Goal: Information Seeking & Learning: Learn about a topic

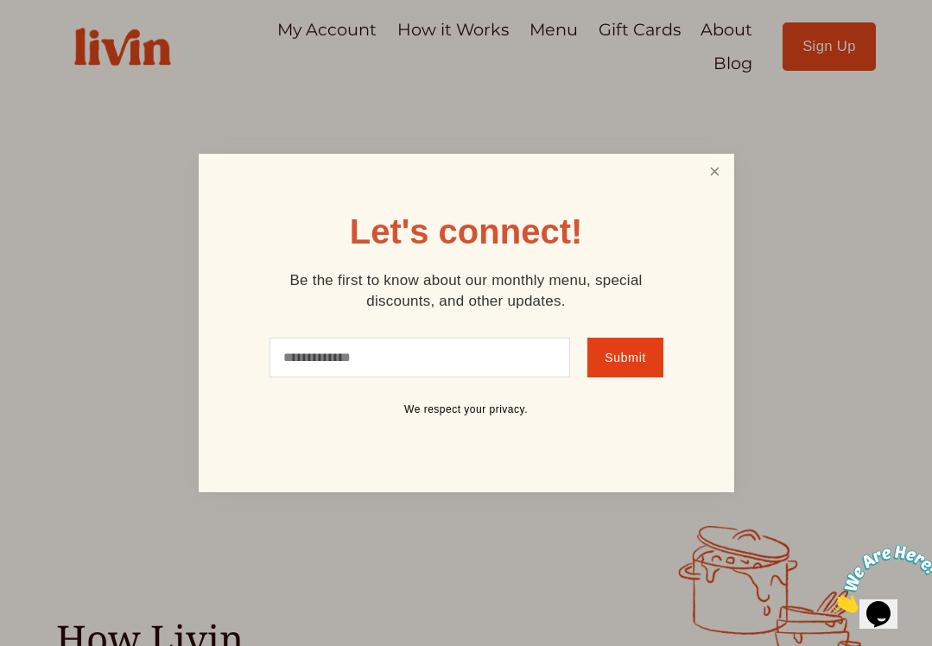
click at [712, 168] on link "Close" at bounding box center [714, 172] width 33 height 32
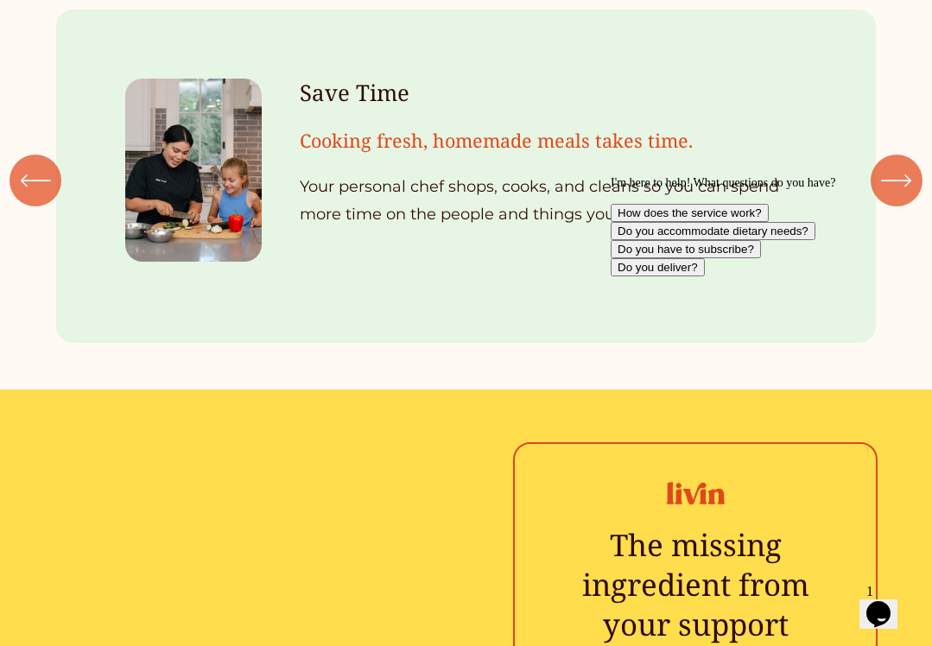
scroll to position [1699, 0]
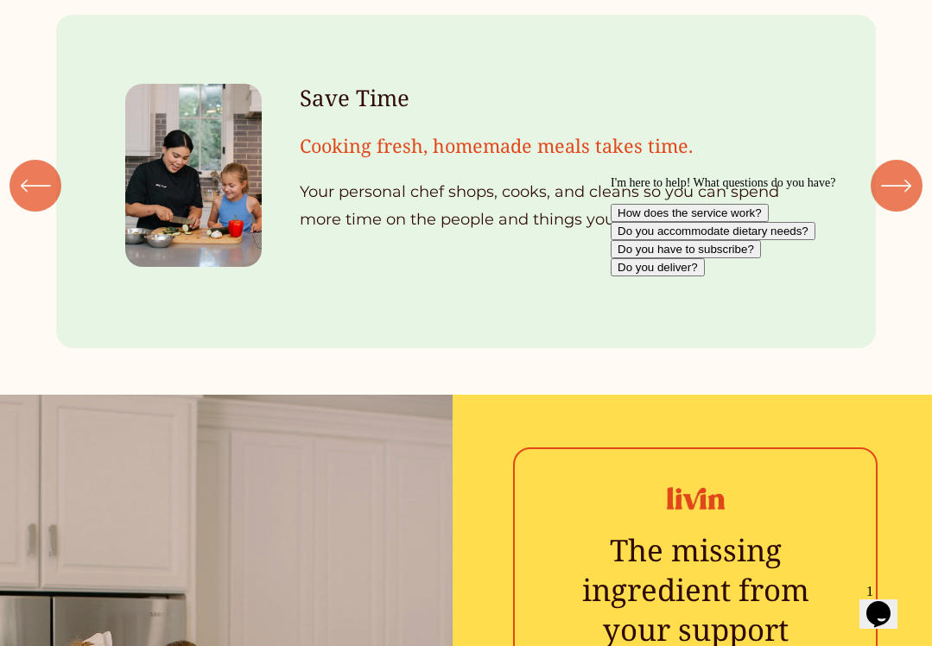
click at [889, 170] on icon "\a \a \a Next\a \a" at bounding box center [896, 185] width 31 height 31
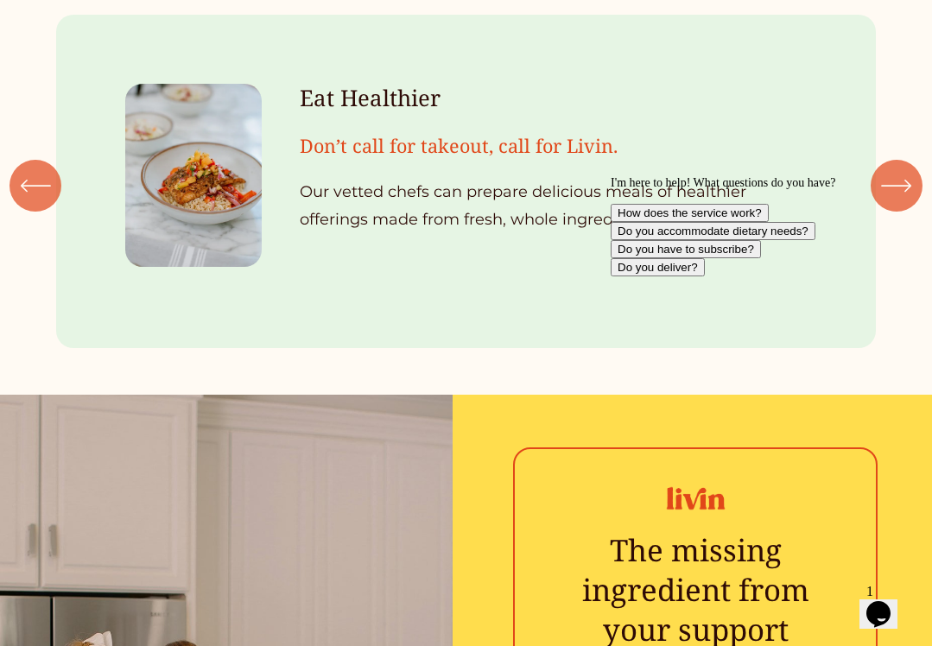
click at [889, 170] on icon "\a \a \a Next\a \a" at bounding box center [896, 185] width 31 height 31
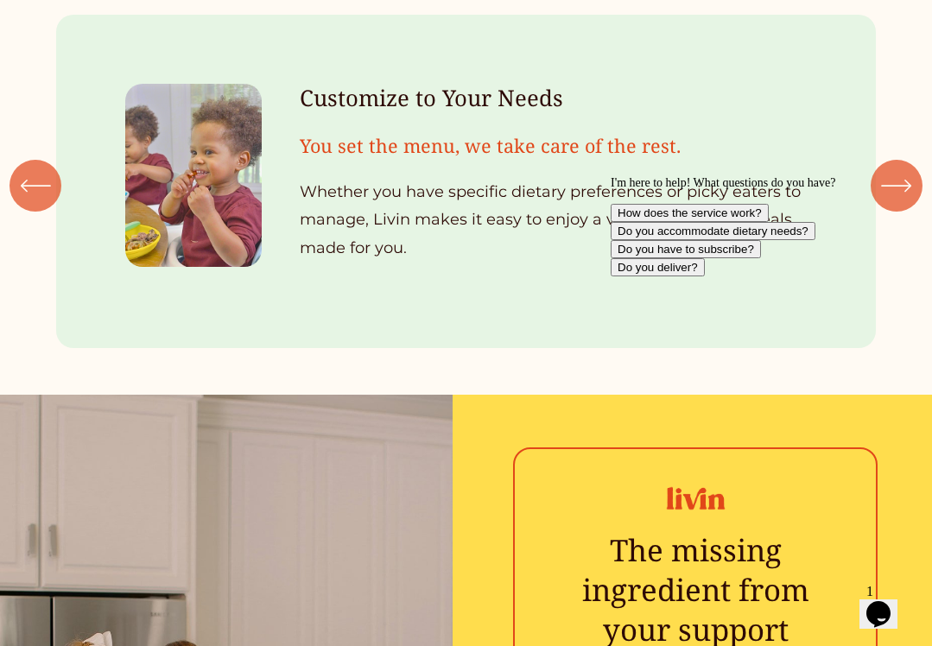
click at [889, 170] on icon "\a \a \a Next\a \a" at bounding box center [896, 185] width 31 height 31
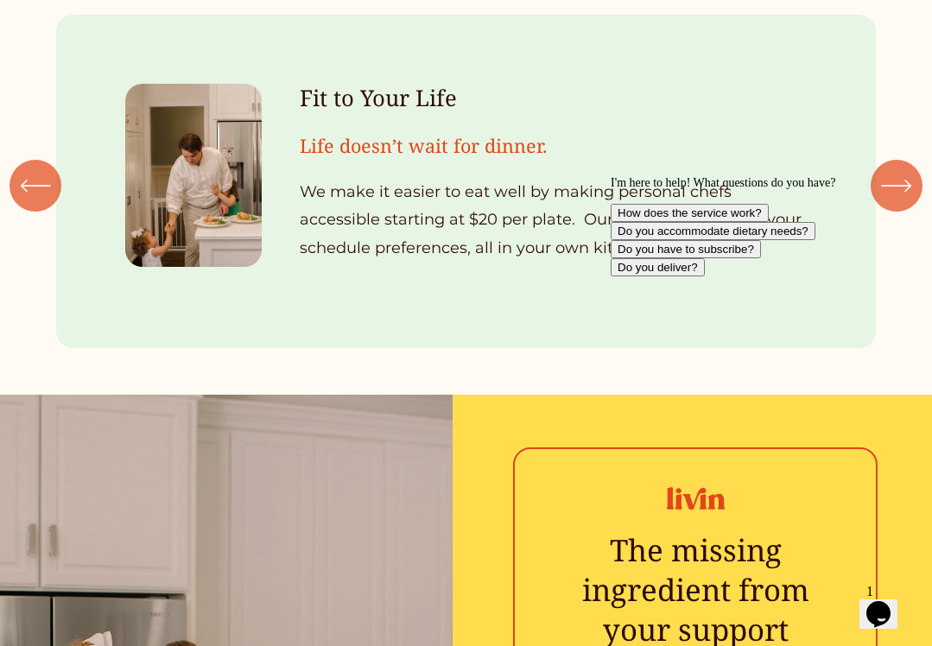
click at [889, 170] on icon "\a \a \a Next\a \a" at bounding box center [896, 185] width 31 height 31
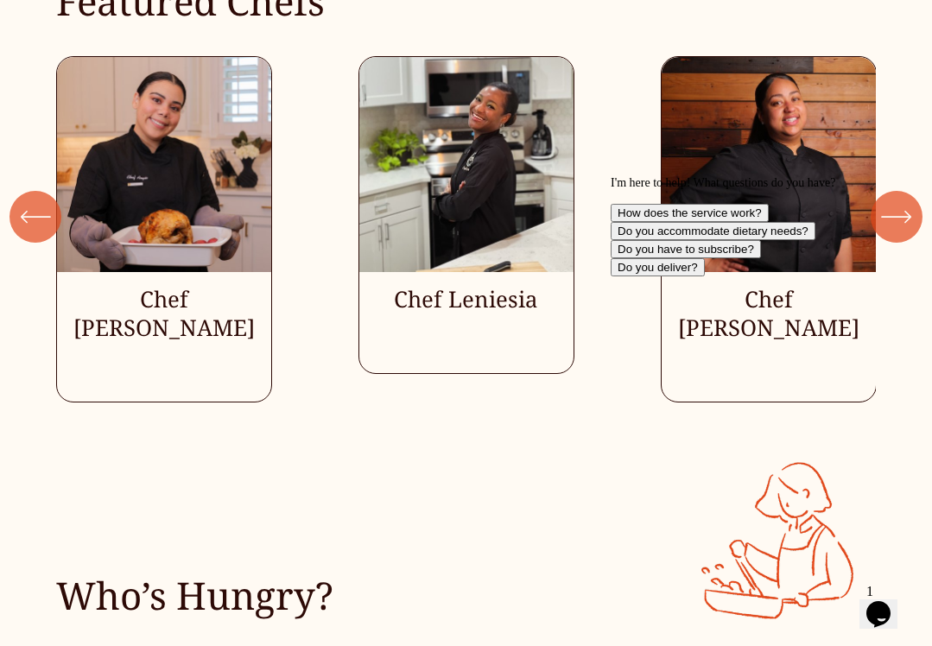
scroll to position [4127, 0]
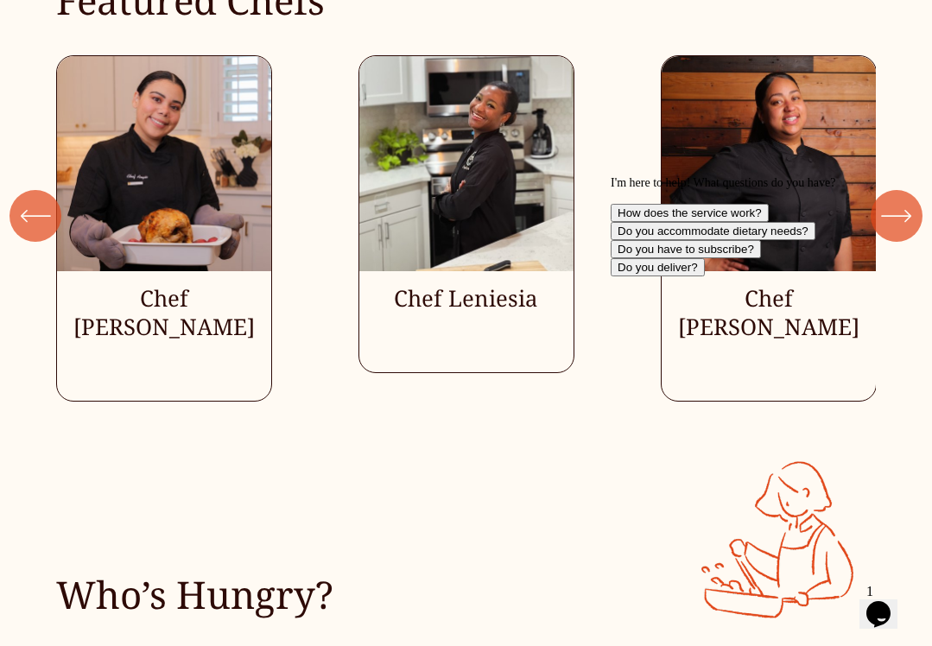
click at [900, 200] on icon "\a \a \a Next\a \a" at bounding box center [896, 215] width 31 height 31
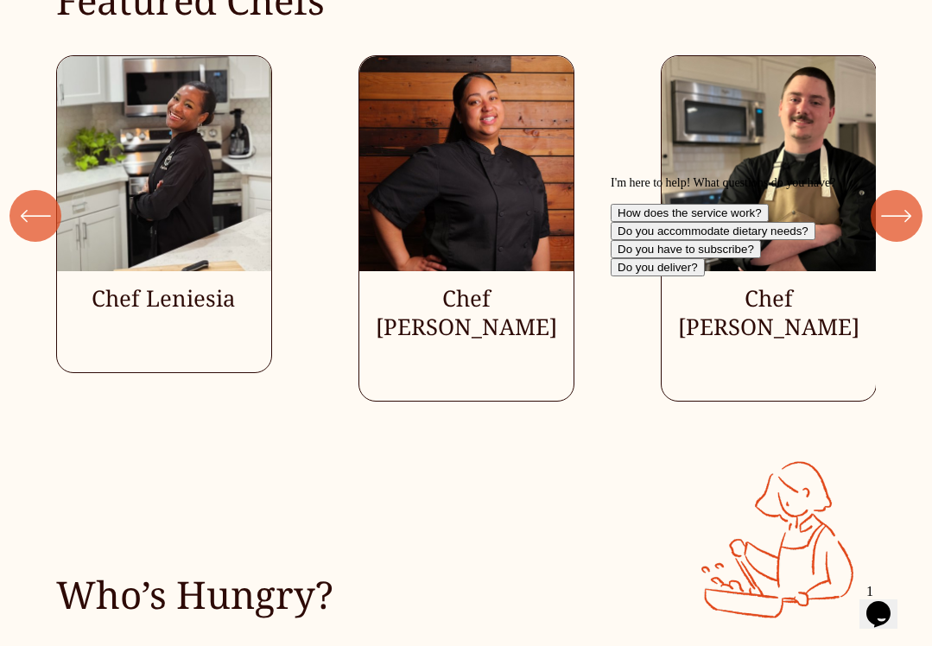
click at [900, 200] on icon "\a \a \a Next\a \a" at bounding box center [896, 215] width 31 height 31
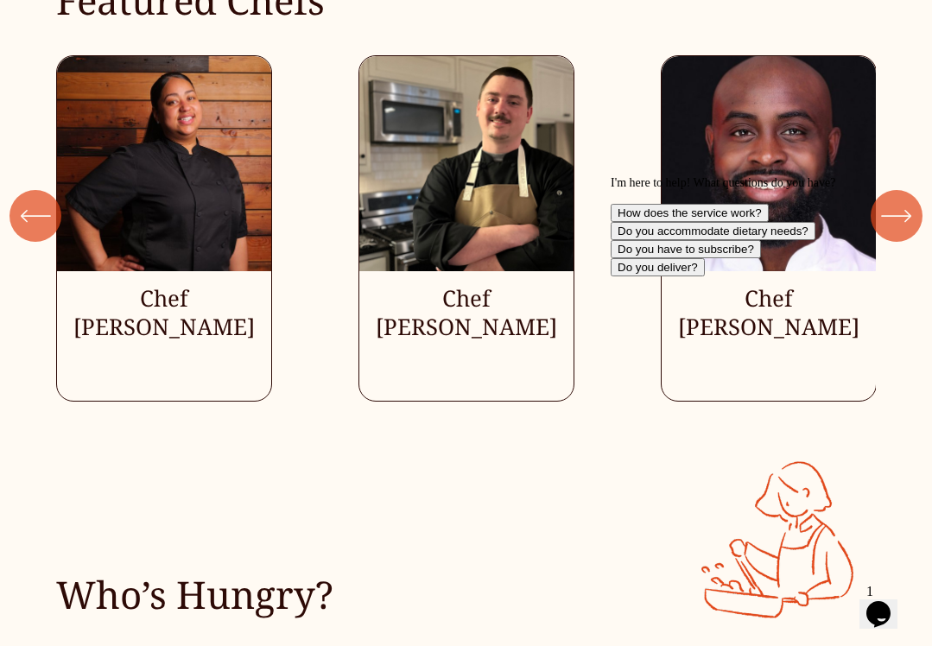
click at [900, 200] on icon "\a \a \a Next\a \a" at bounding box center [896, 215] width 31 height 31
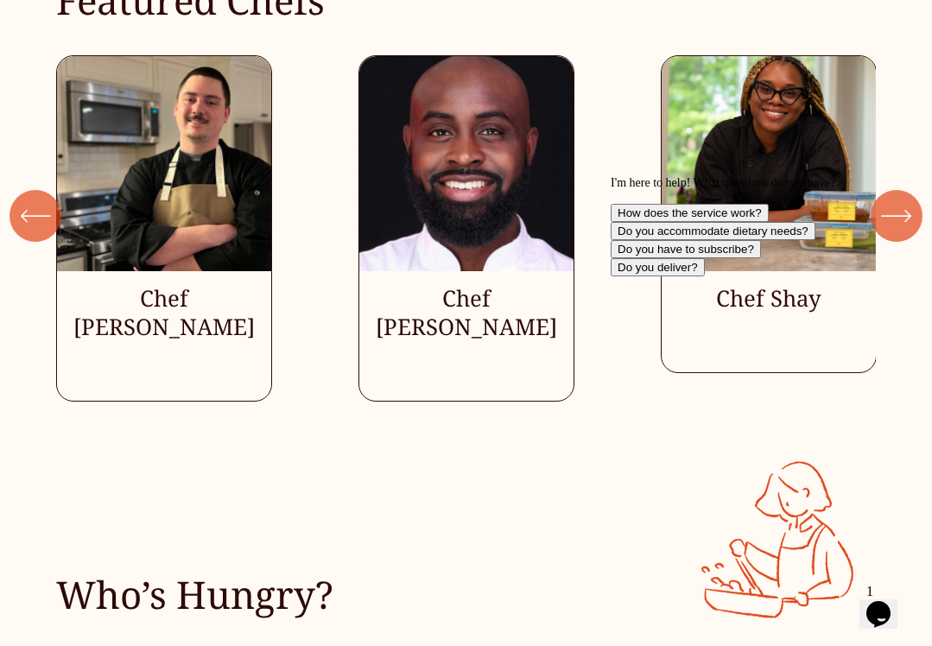
click at [899, 200] on icon "\a \a \a Next\a \a" at bounding box center [896, 215] width 31 height 31
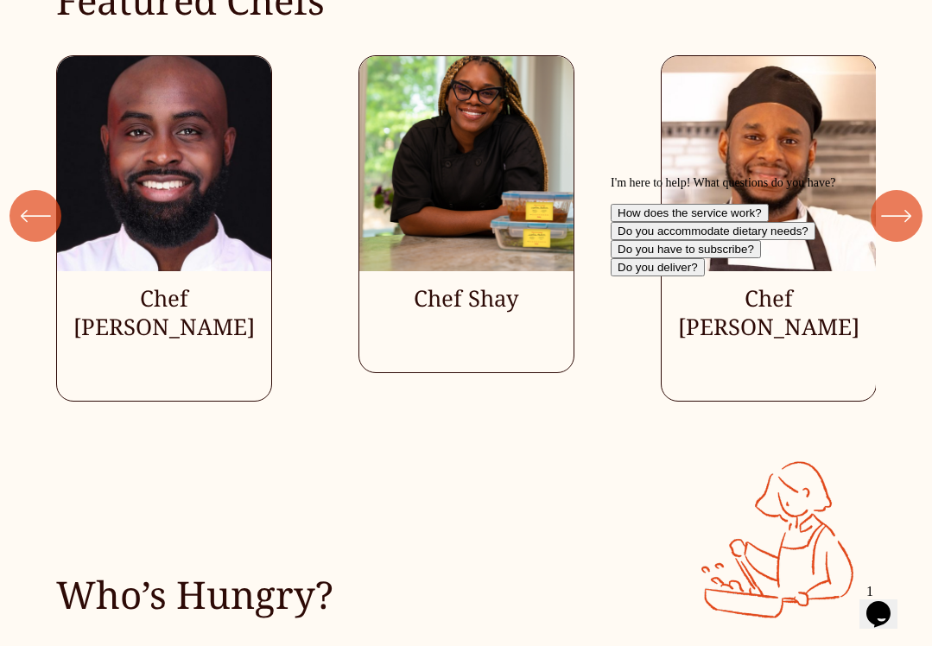
click at [899, 200] on icon "\a \a \a Next\a \a" at bounding box center [896, 215] width 31 height 31
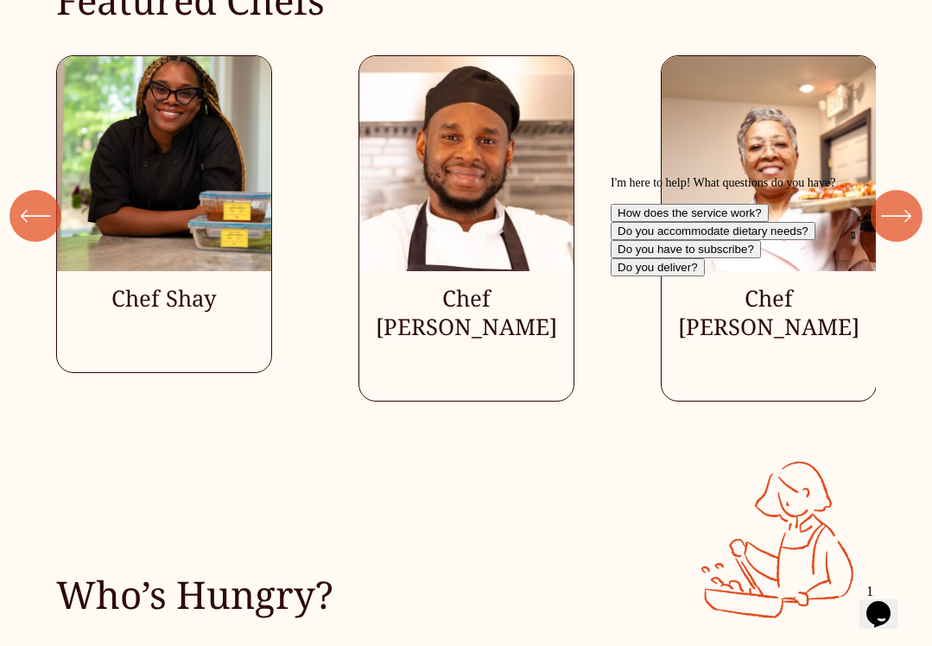
click at [899, 200] on icon "\a \a \a Next\a \a" at bounding box center [896, 215] width 31 height 31
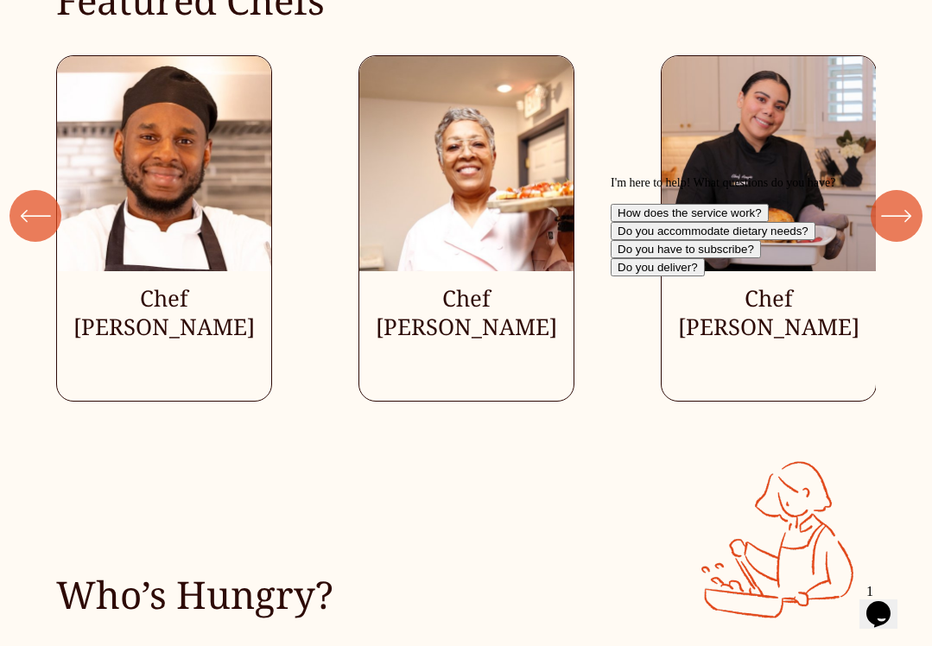
click at [899, 200] on icon "\a \a \a Next\a \a" at bounding box center [896, 215] width 31 height 31
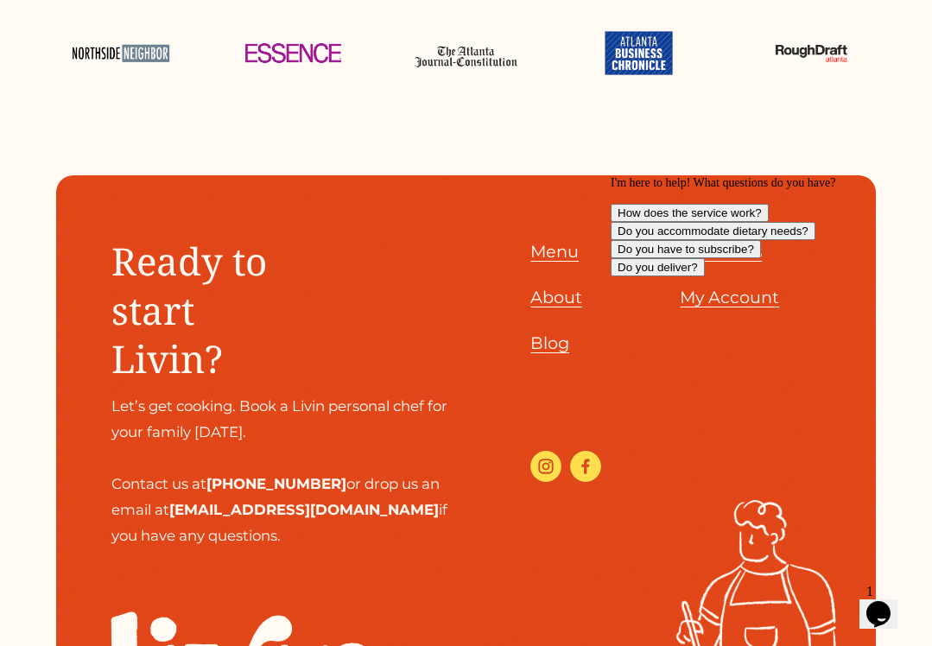
scroll to position [6367, 0]
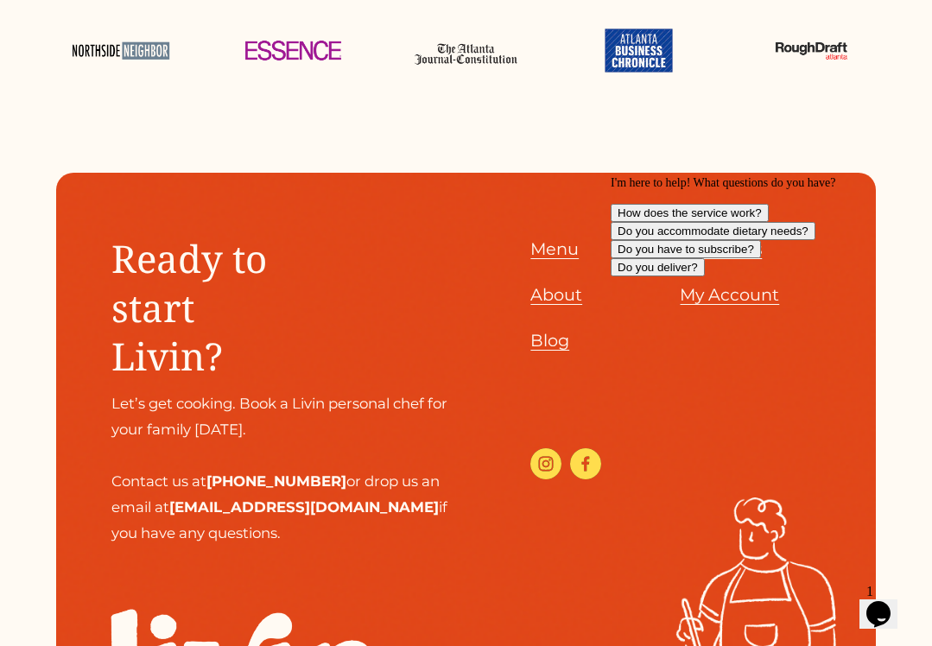
click at [717, 177] on div "I'm here to help! What questions do you have? How does the service work? Do you…" at bounding box center [766, 226] width 311 height 100
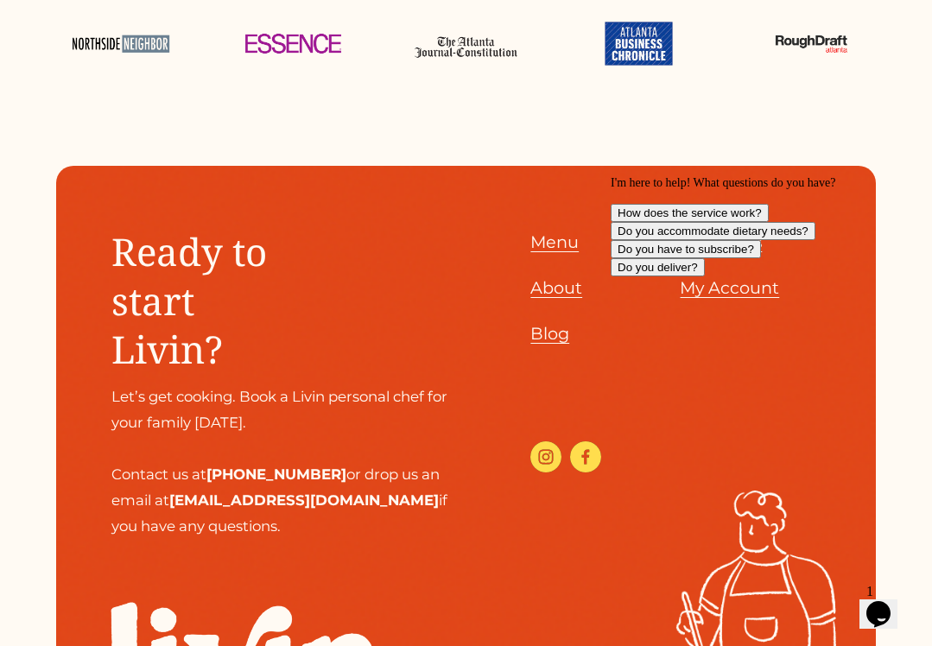
scroll to position [6376, 0]
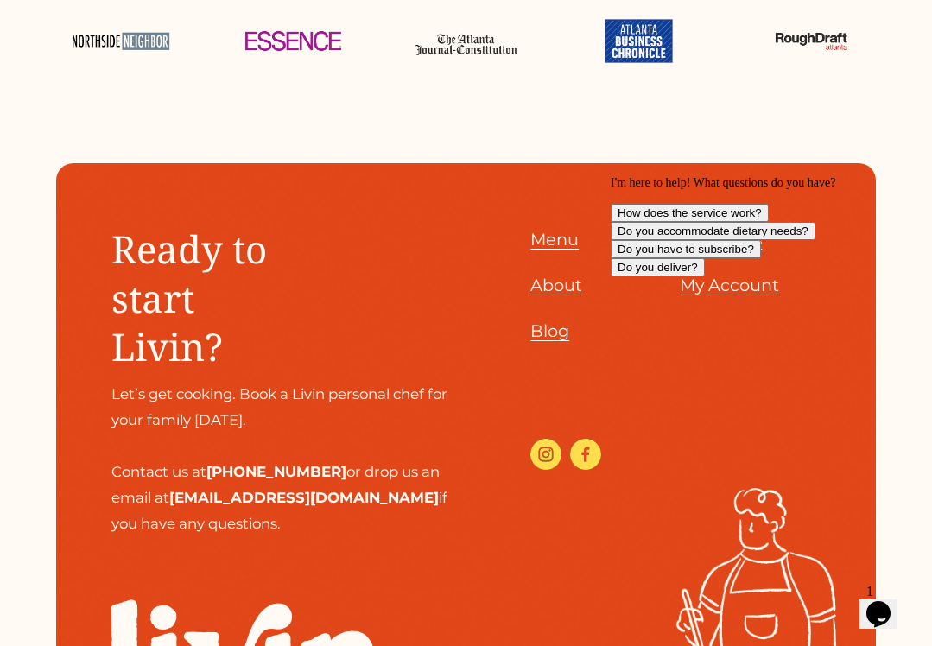
click at [611, 176] on icon "Chat attention grabber" at bounding box center [611, 176] width 0 height 0
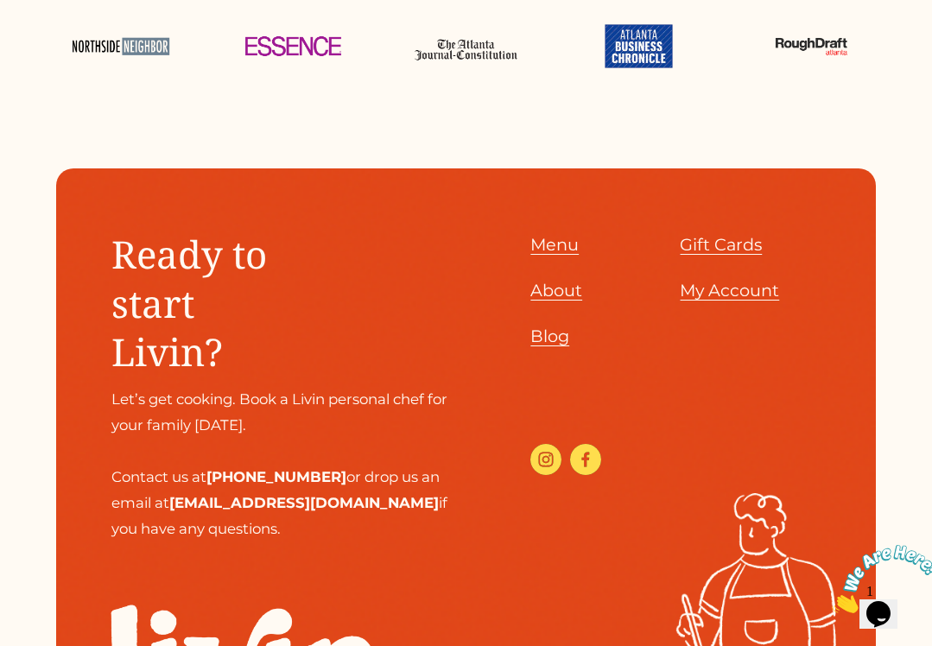
scroll to position [6369, 0]
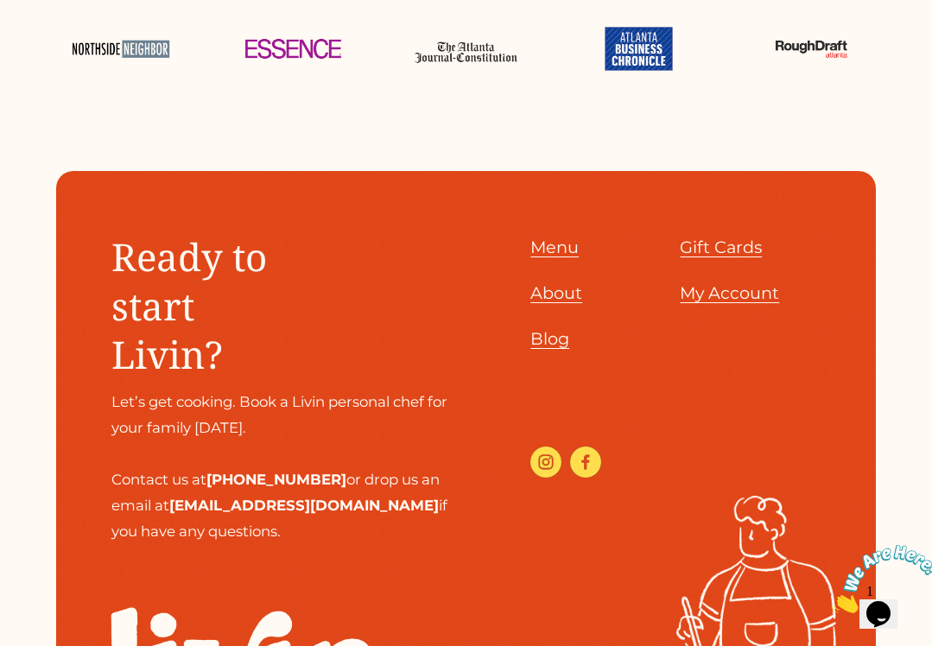
click at [736, 237] on span "Gift Cards" at bounding box center [721, 247] width 82 height 21
click at [556, 237] on span "Menu" at bounding box center [554, 247] width 48 height 21
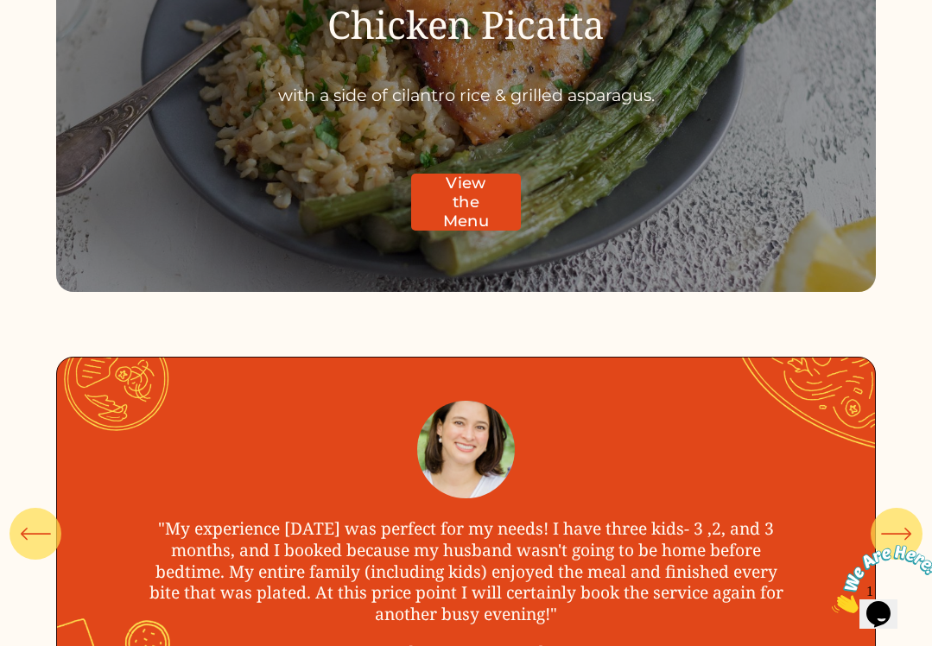
scroll to position [4935, 0]
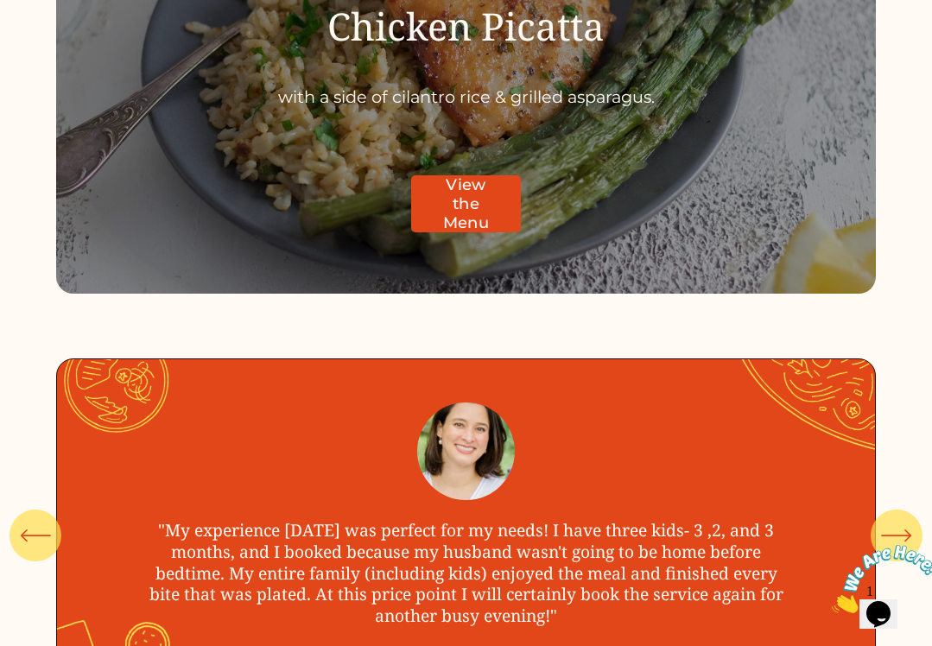
click at [889, 520] on icon "\a \a \a Next\a \a" at bounding box center [896, 535] width 31 height 31
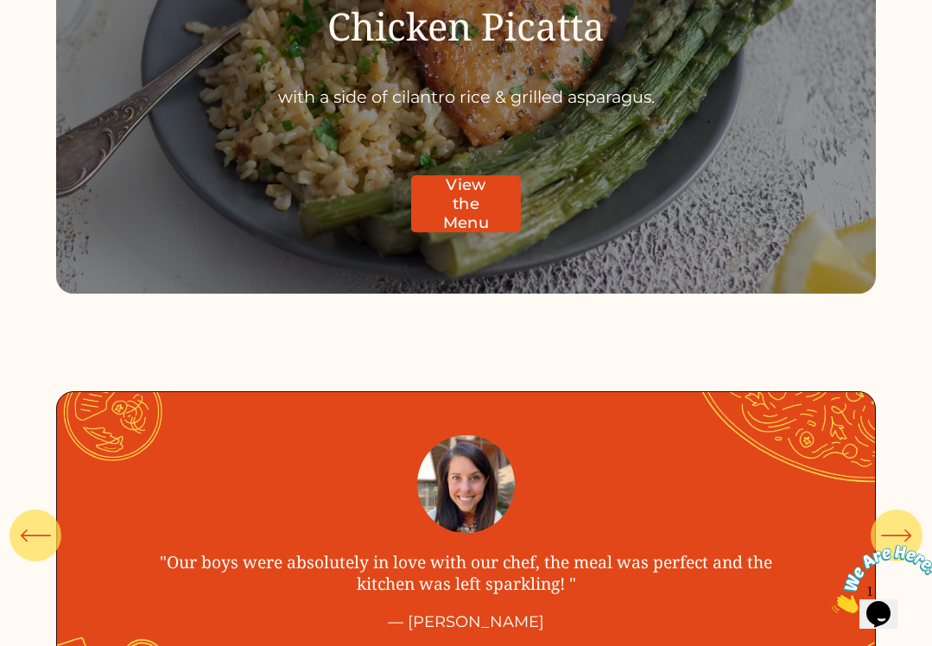
click at [889, 520] on icon "\a \a \a Next\a \a" at bounding box center [896, 535] width 31 height 31
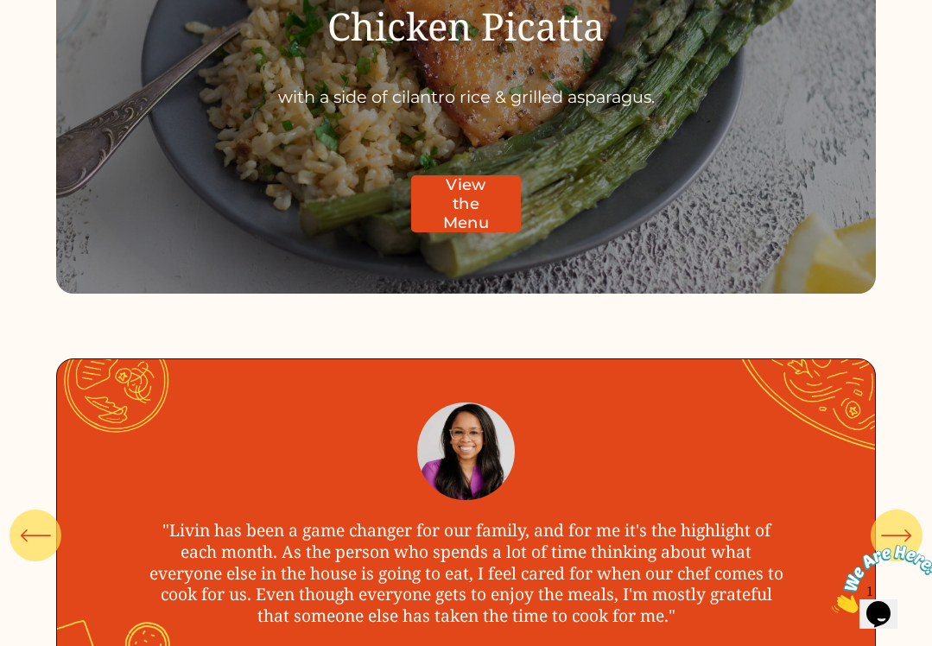
click at [889, 520] on icon "\a \a \a Next\a \a" at bounding box center [896, 535] width 31 height 31
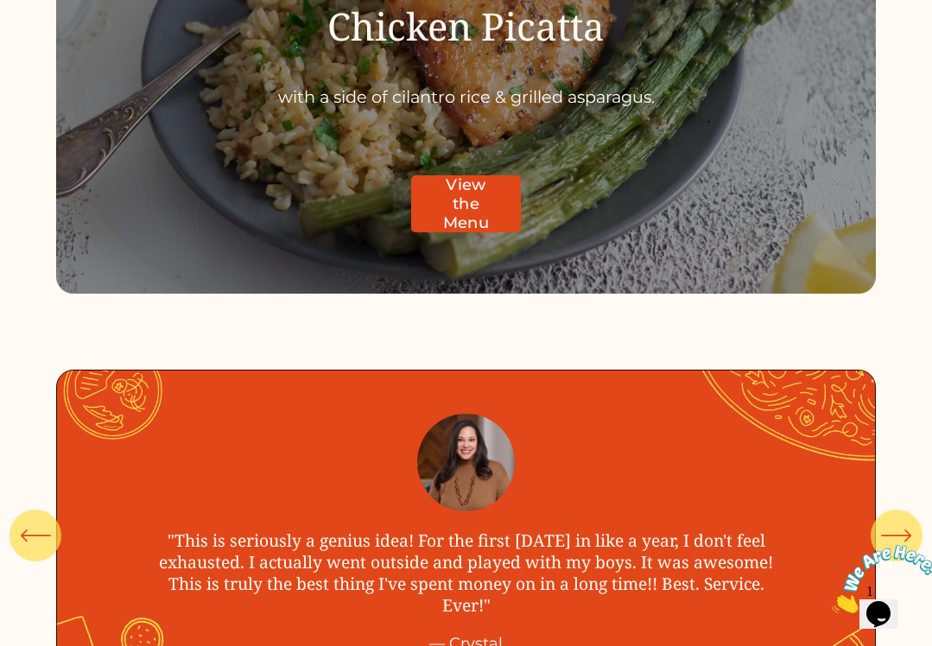
click at [889, 520] on icon "\a \a \a Next\a \a" at bounding box center [896, 535] width 31 height 31
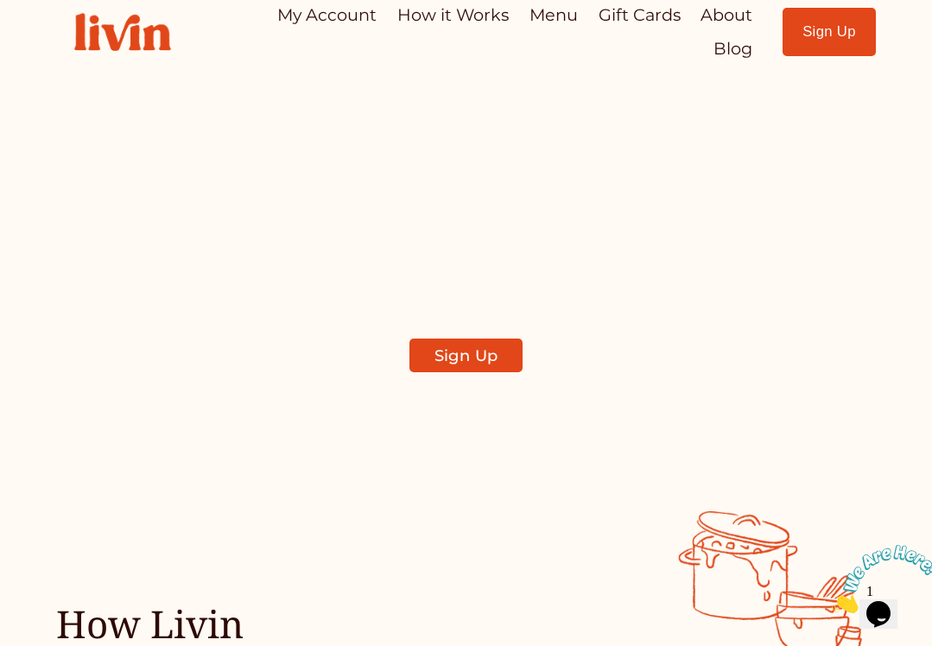
scroll to position [0, 0]
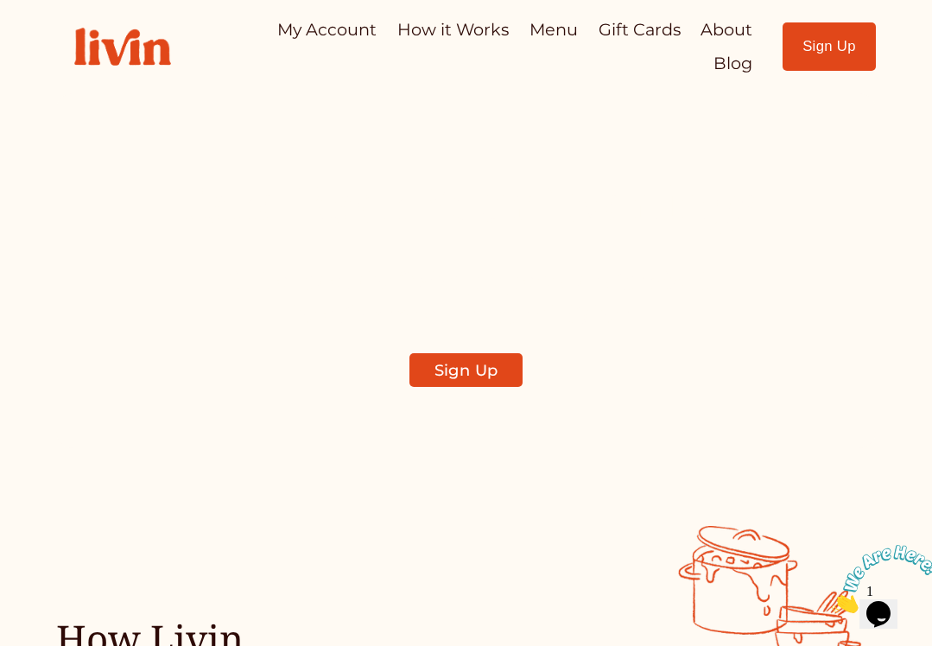
click at [476, 32] on link "How it Works" at bounding box center [452, 30] width 111 height 34
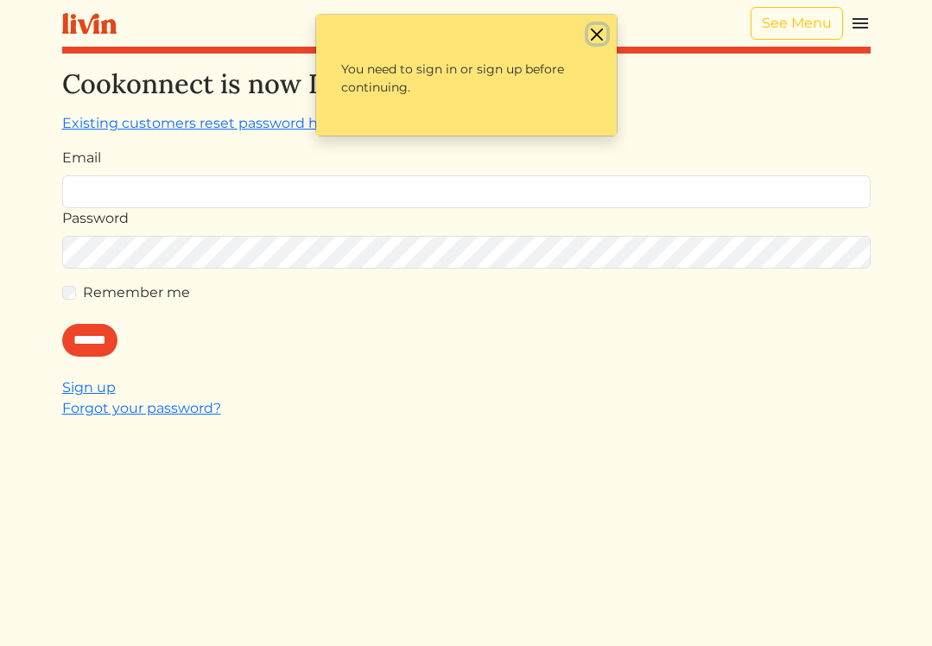
click at [597, 25] on button "Close" at bounding box center [597, 34] width 18 height 18
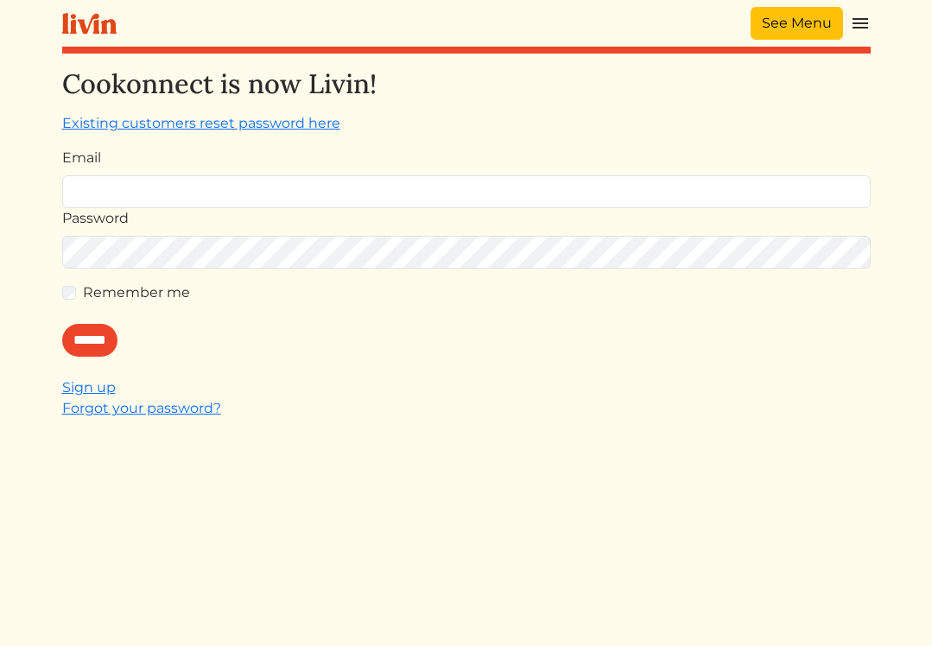
click at [775, 15] on link "See Menu" at bounding box center [796, 23] width 92 height 33
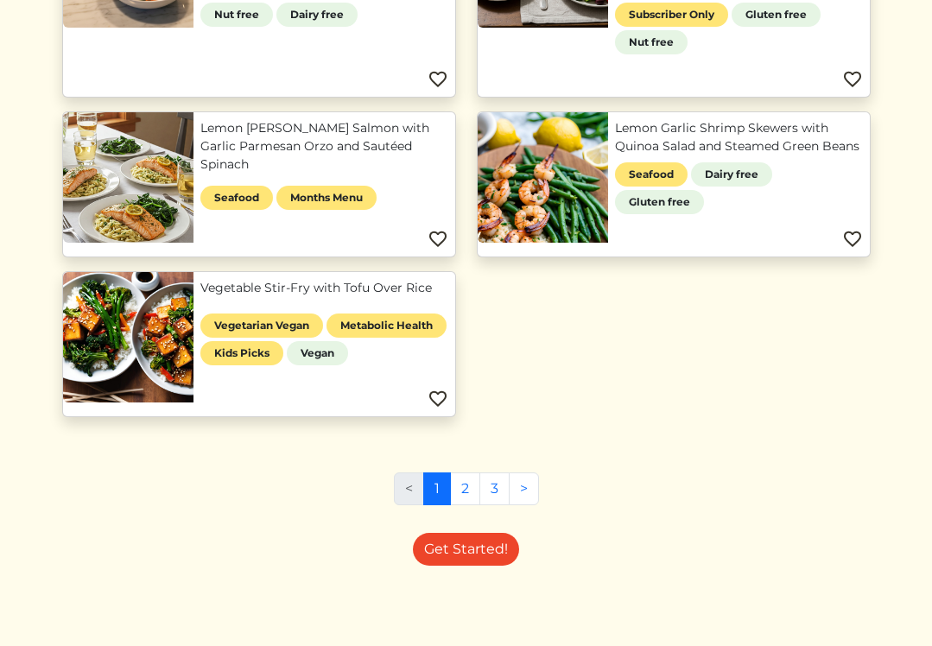
scroll to position [1010, 0]
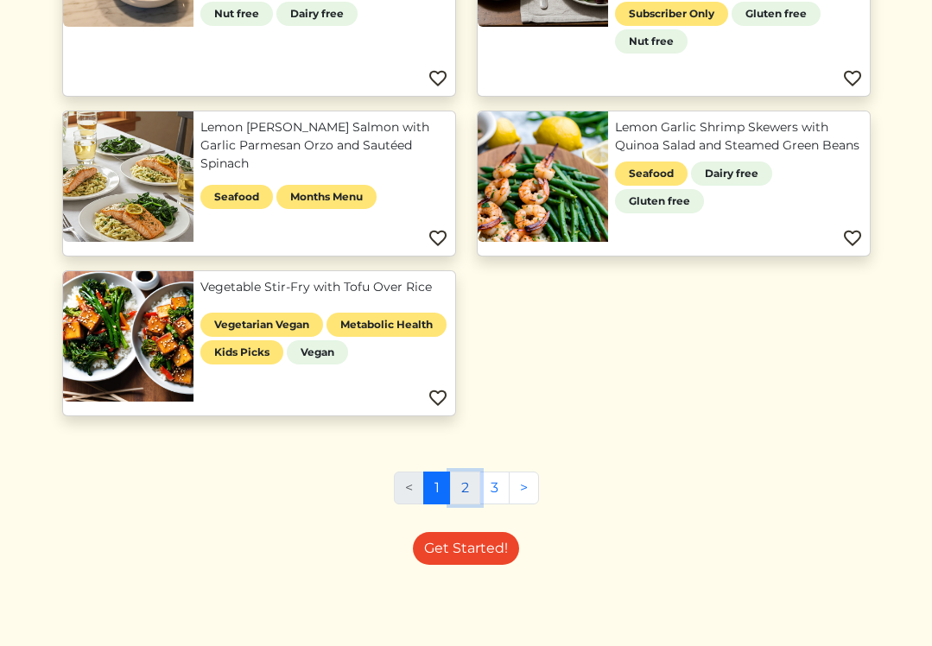
click at [465, 489] on link "2" at bounding box center [465, 487] width 30 height 33
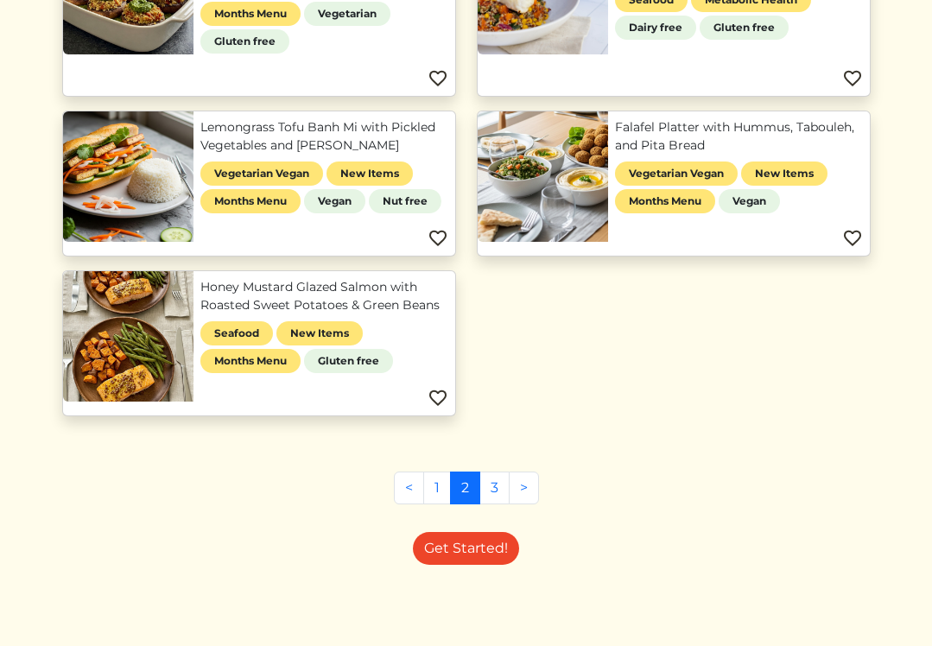
scroll to position [969, 0]
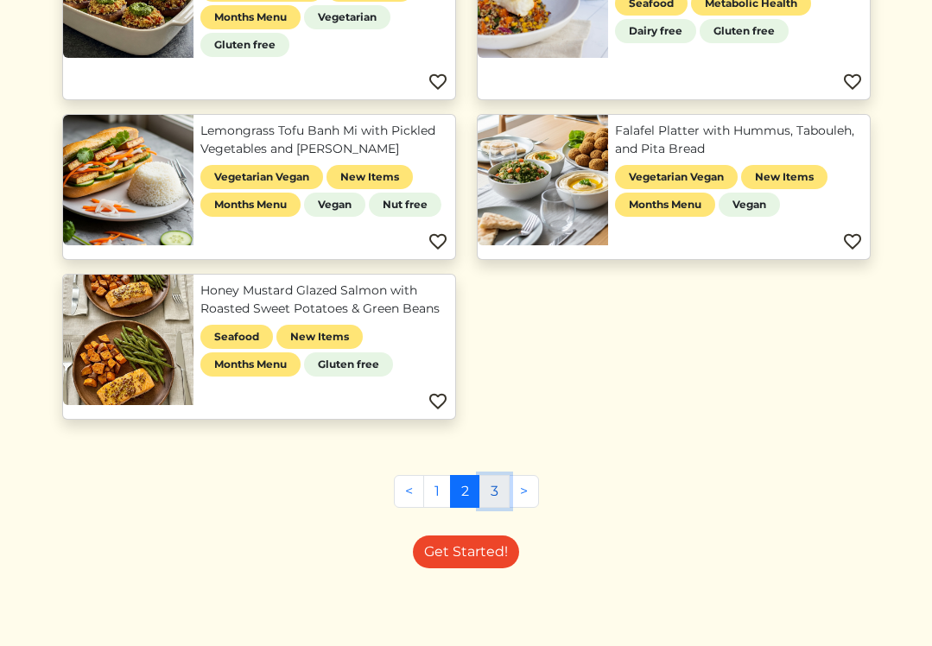
click at [496, 490] on link "3" at bounding box center [494, 491] width 30 height 33
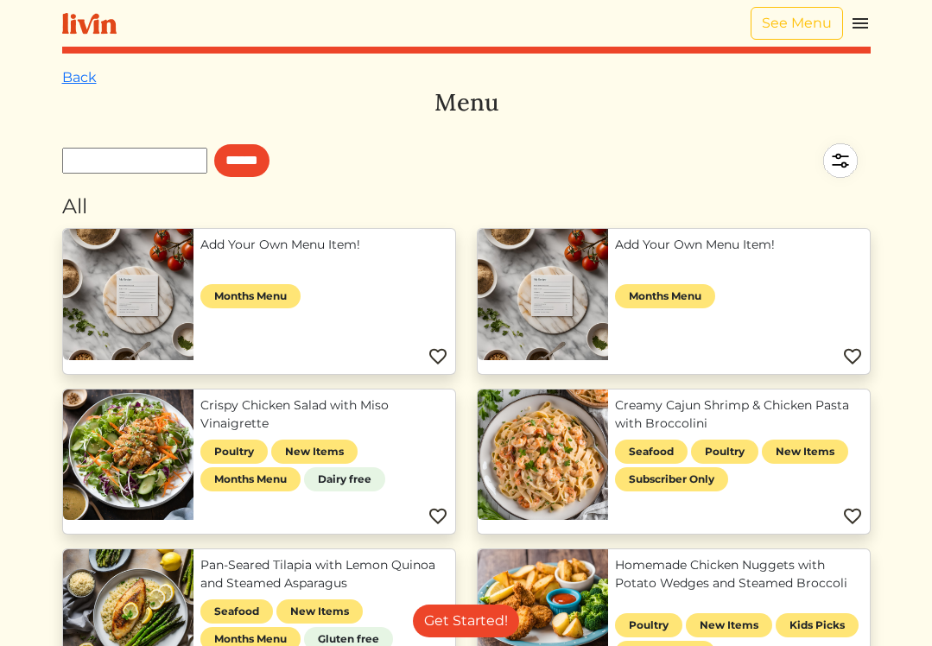
click at [863, 18] on img at bounding box center [860, 23] width 21 height 21
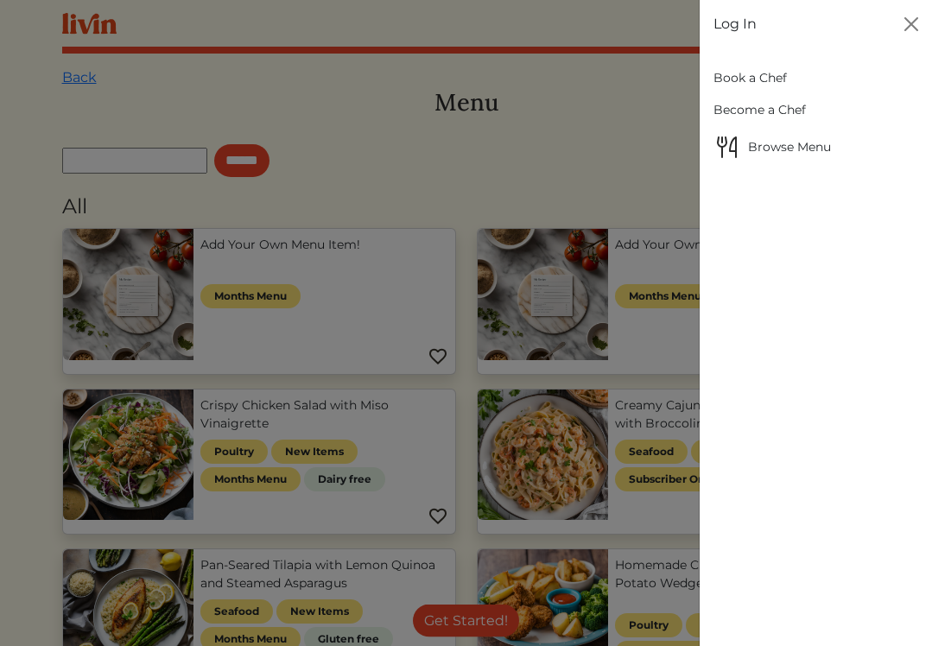
click at [788, 107] on link "Become a Chef" at bounding box center [815, 110] width 205 height 32
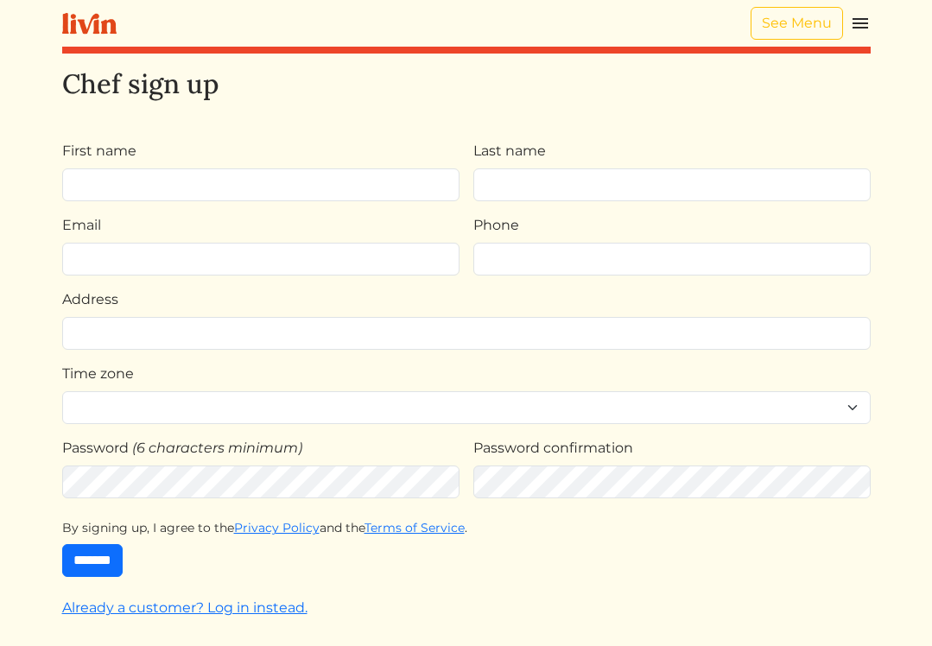
click at [851, 22] on img at bounding box center [860, 23] width 21 height 21
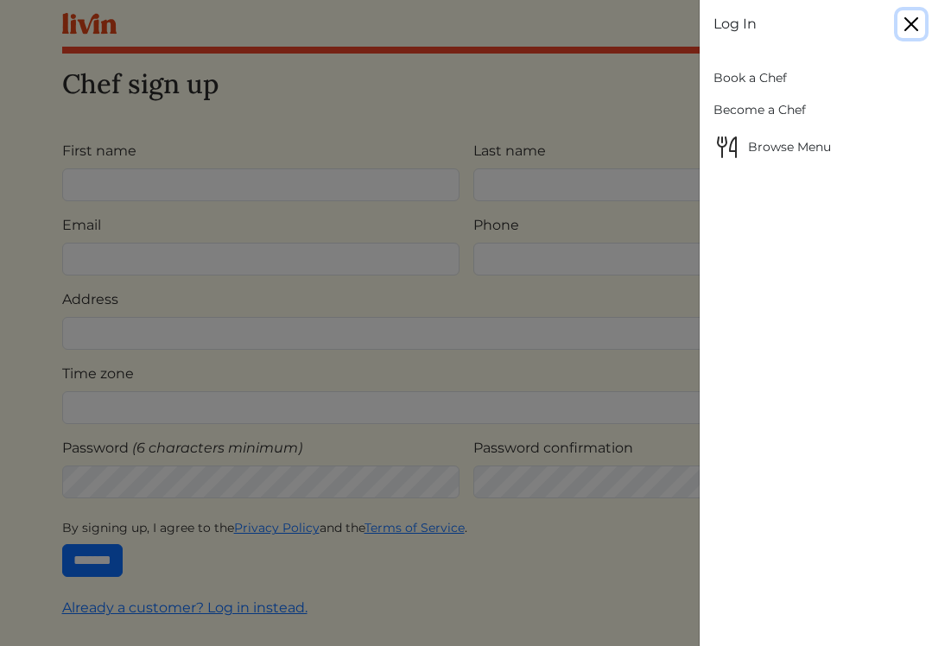
drag, startPoint x: 919, startPoint y: 25, endPoint x: 816, endPoint y: 44, distance: 104.5
click at [919, 26] on button "Close" at bounding box center [911, 24] width 28 height 28
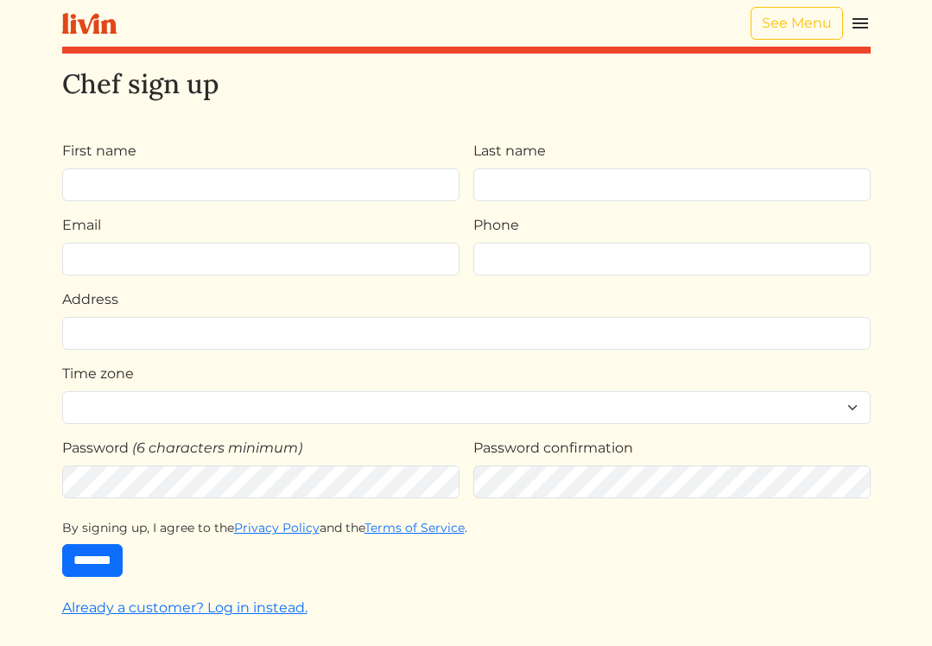
scroll to position [7, 0]
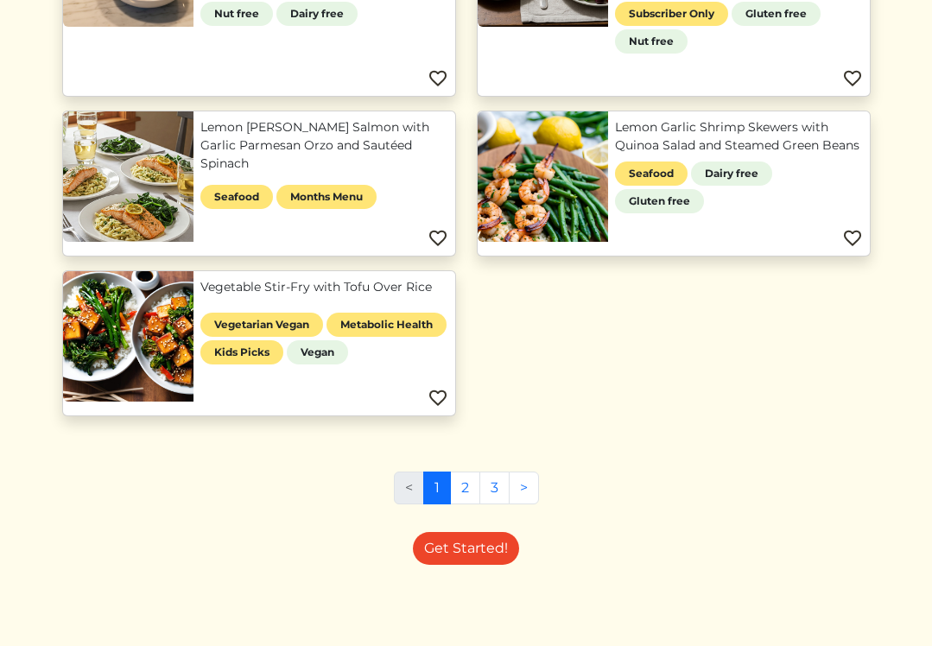
scroll to position [1010, 0]
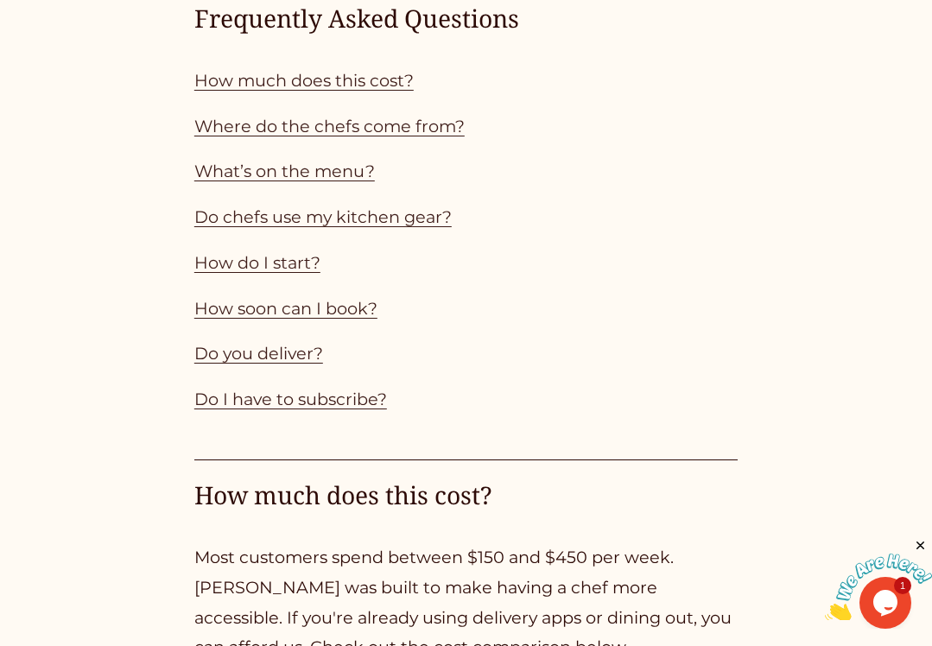
scroll to position [1429, 0]
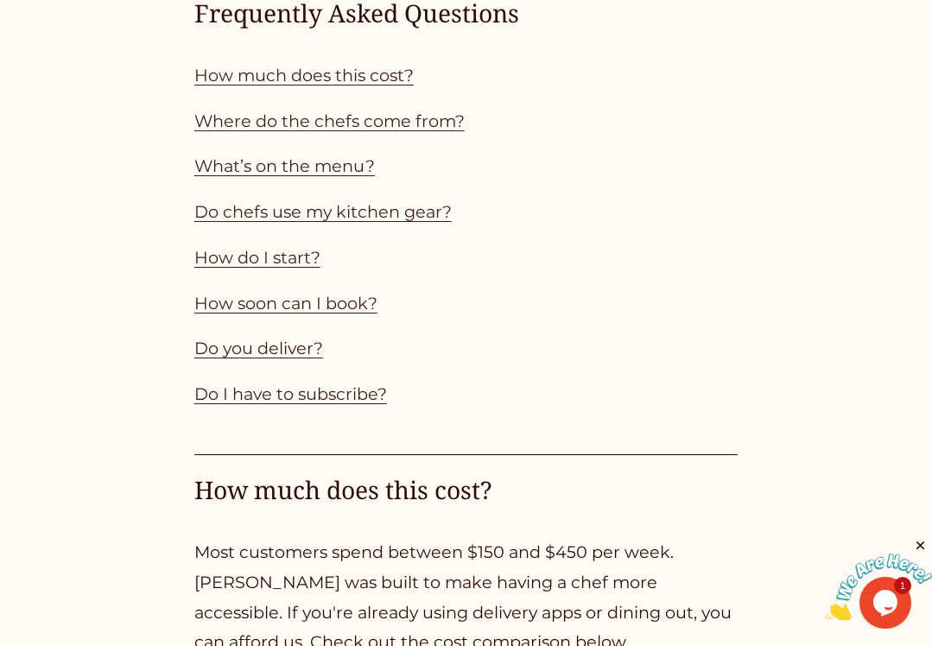
click at [317, 121] on link "Where do the chefs come from?" at bounding box center [329, 121] width 270 height 21
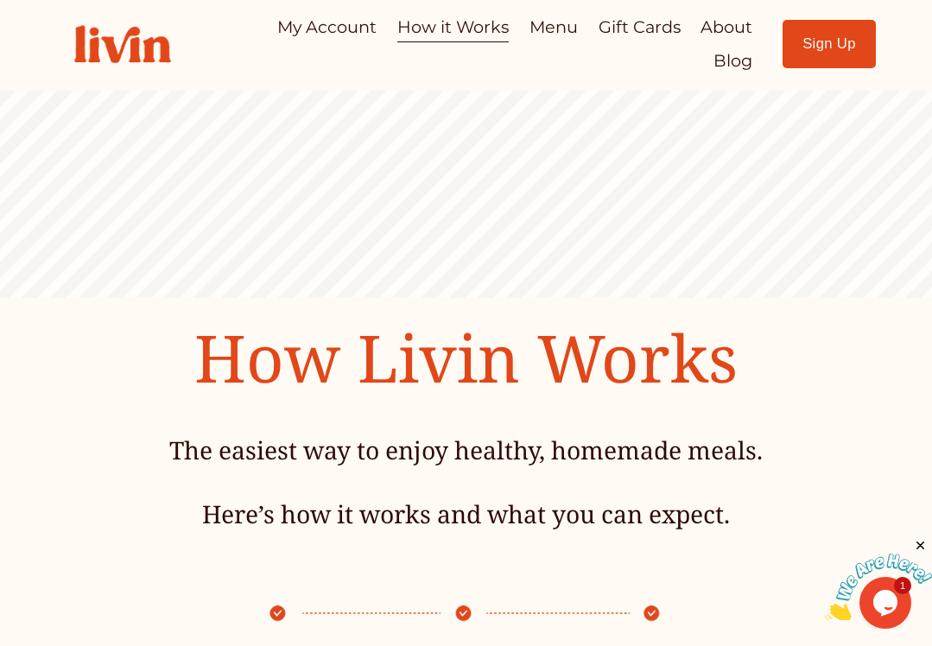
click at [725, 65] on link "Blog" at bounding box center [732, 61] width 39 height 34
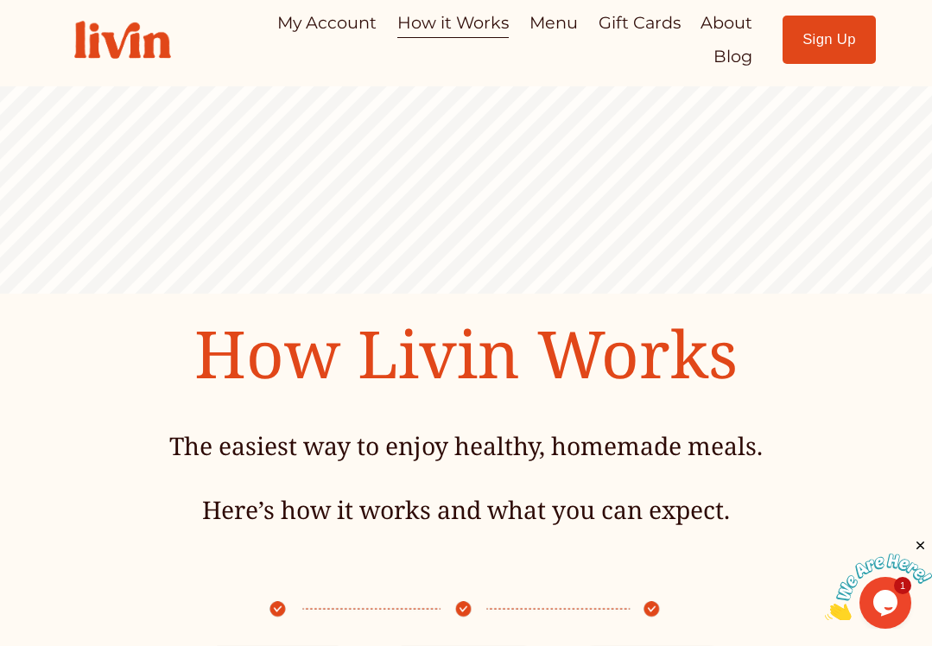
scroll to position [10, 0]
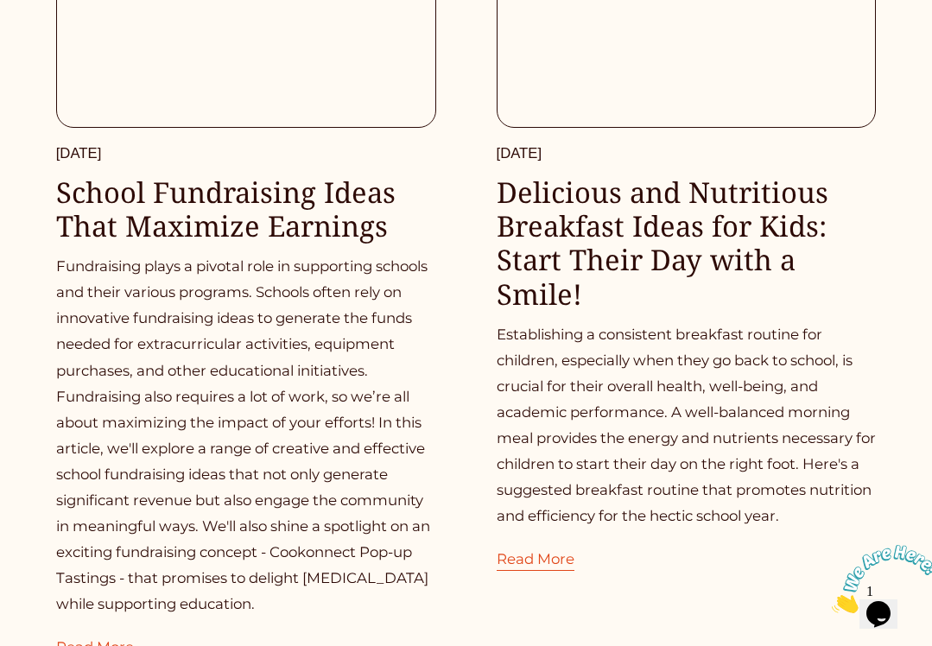
scroll to position [4914, 0]
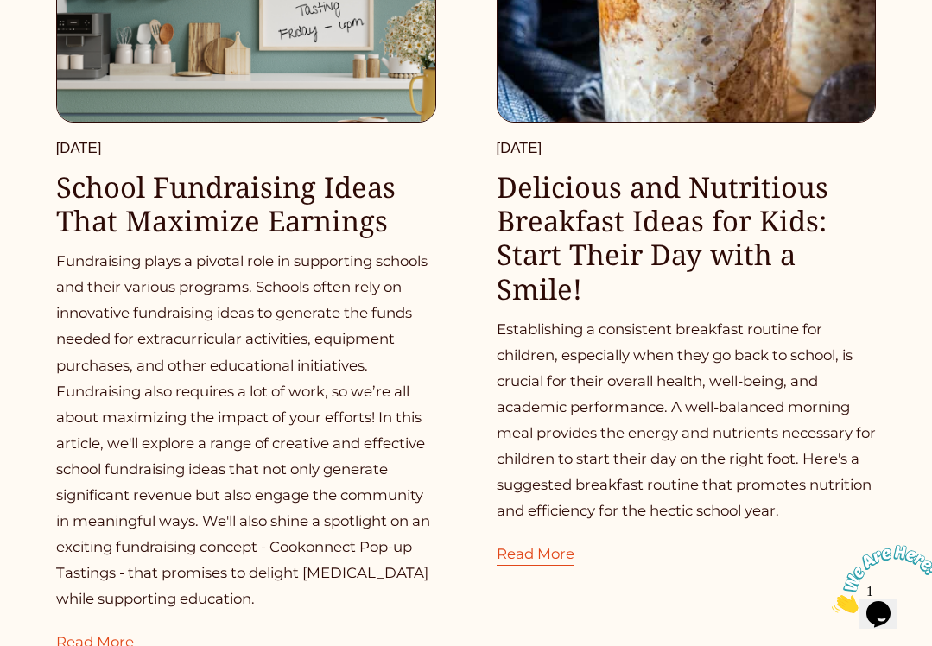
click at [551, 523] on link "Read More" at bounding box center [536, 545] width 78 height 44
